Goal: Task Accomplishment & Management: Complete application form

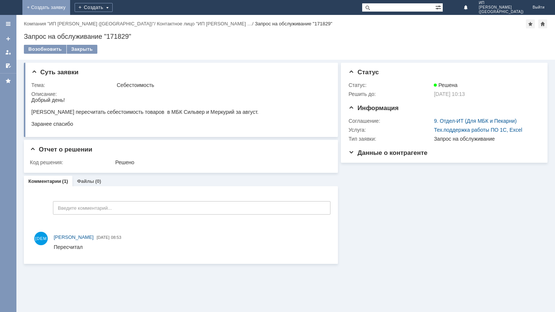
click at [70, 6] on link "+ Создать заявку" at bounding box center [46, 7] width 48 height 15
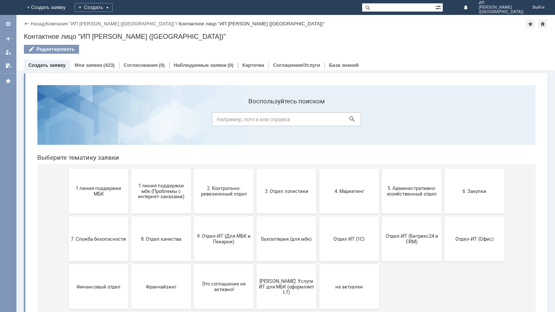
scroll to position [17, 0]
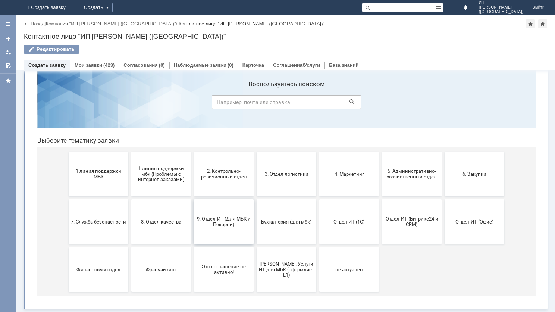
click at [225, 220] on span "9. Отдел-ИТ (Для МБК и Пекарни)" at bounding box center [223, 221] width 55 height 11
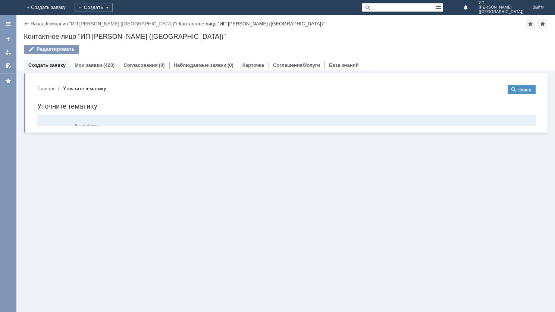
scroll to position [0, 0]
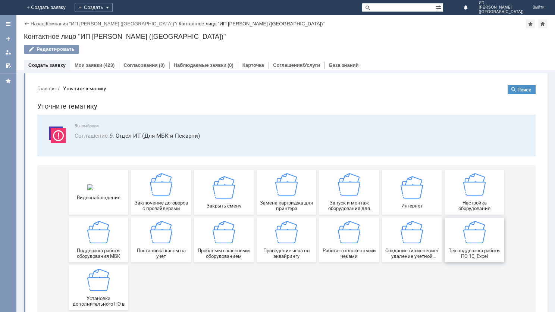
click at [470, 225] on img at bounding box center [474, 232] width 22 height 22
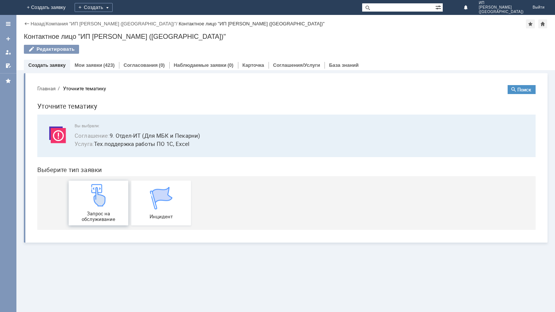
click at [101, 203] on img at bounding box center [98, 195] width 22 height 22
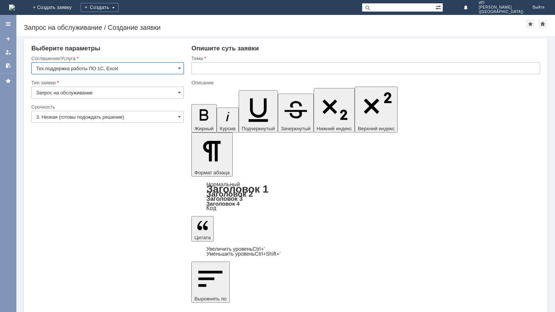
click at [181, 116] on input "3. Низкая (готовы подождать решение)" at bounding box center [107, 117] width 152 height 12
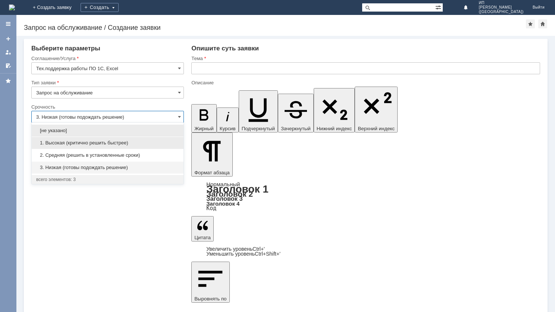
click at [146, 141] on span "1. Высокая (критично решить быстрее)" at bounding box center [107, 143] width 143 height 6
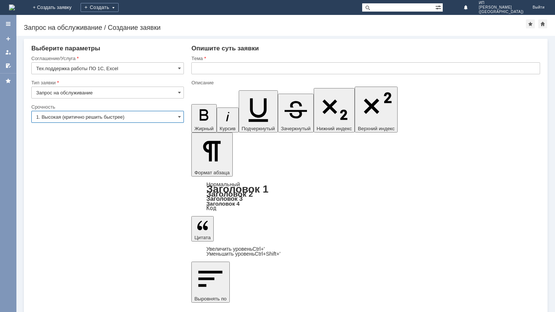
type input "1. Высокая (критично решить быстрее)"
click at [233, 68] on input "text" at bounding box center [365, 68] width 348 height 12
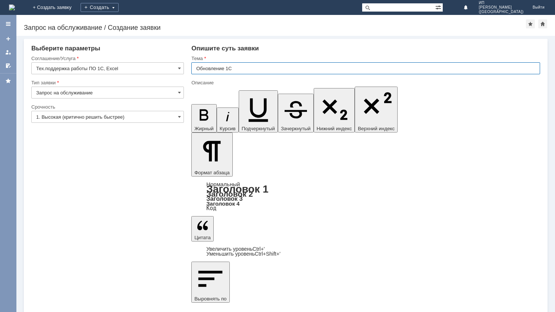
type input "Обновление 1С"
